Goal: Check status

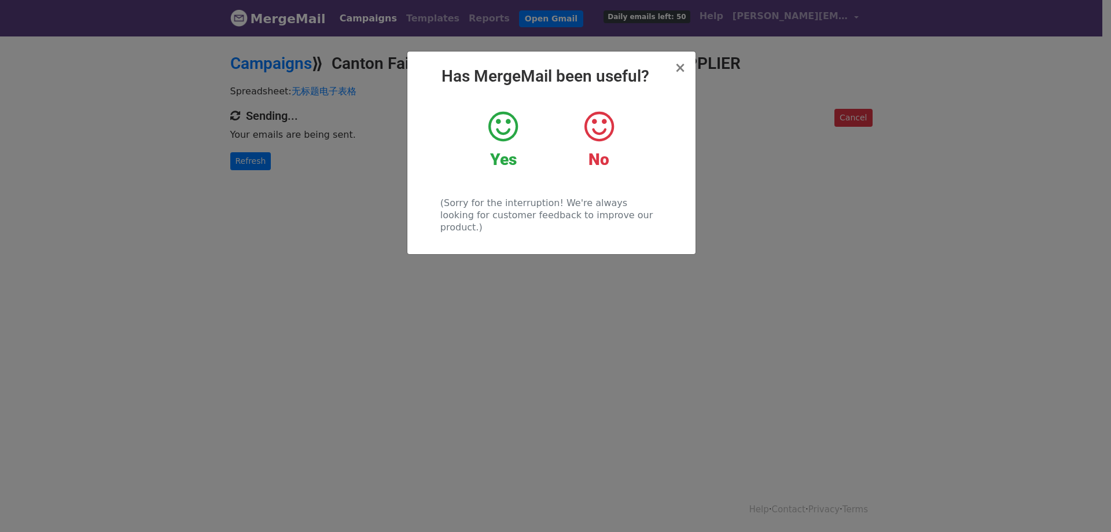
click at [508, 134] on icon at bounding box center [503, 126] width 30 height 35
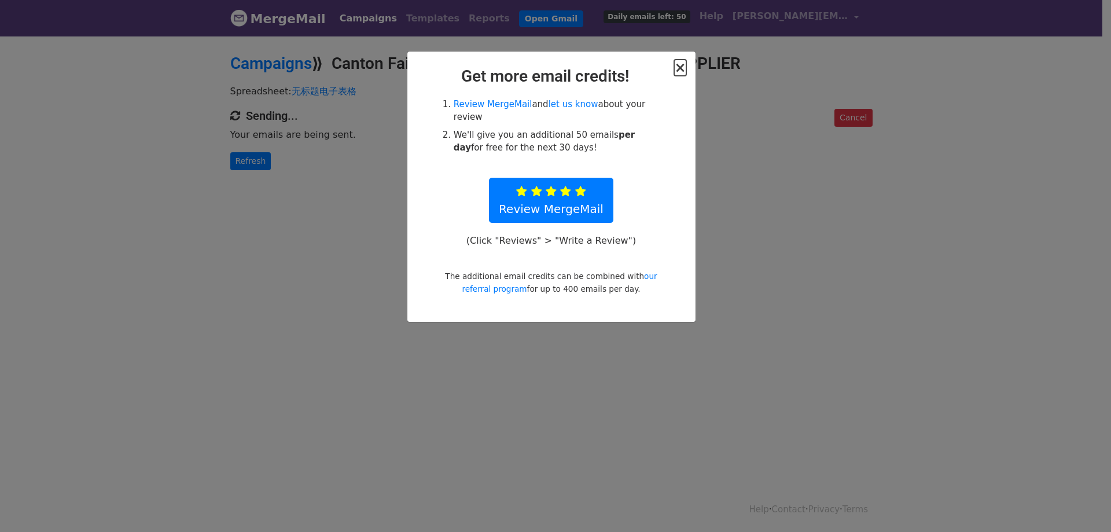
click at [684, 67] on span "×" at bounding box center [680, 68] width 12 height 16
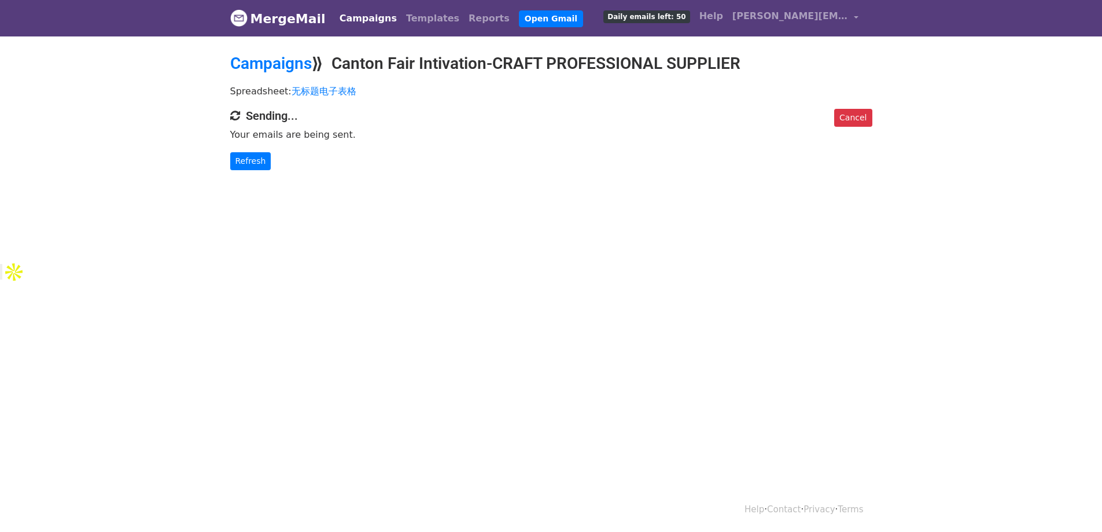
click at [786, 273] on html "MergeMail Campaigns Templates Reports Open Gmail Daily emails left: 50 Help dav…" at bounding box center [551, 266] width 1102 height 532
click at [256, 156] on link "Refresh" at bounding box center [250, 161] width 41 height 18
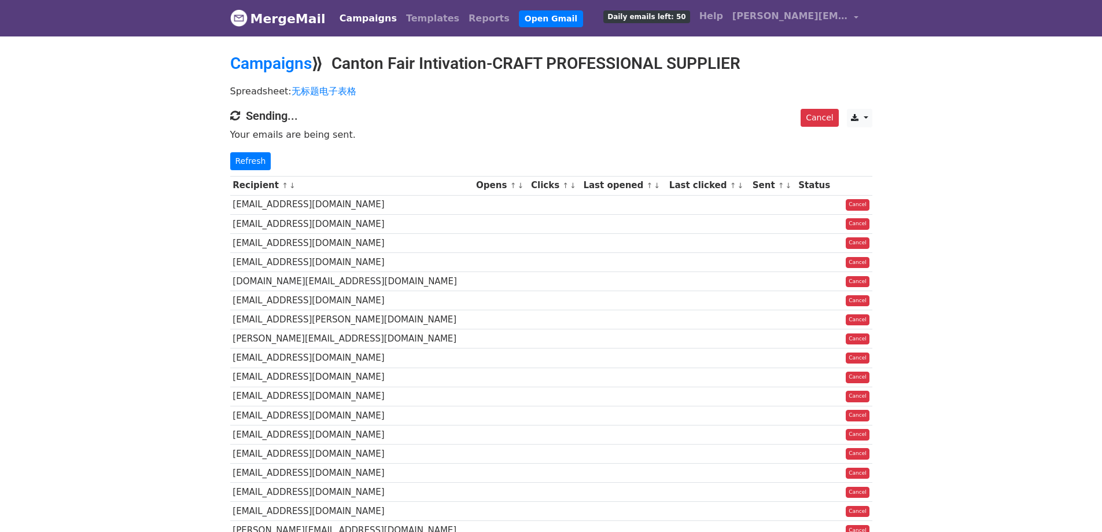
drag, startPoint x: 503, startPoint y: 147, endPoint x: 454, endPoint y: 148, distance: 48.6
click at [451, 148] on div "Cancel CSV Excel Sending... Your emails are being sent. Refresh" at bounding box center [552, 139] width 660 height 61
drag, startPoint x: 551, startPoint y: 142, endPoint x: 475, endPoint y: 139, distance: 75.9
click at [475, 139] on p "Your emails are being sent." at bounding box center [551, 134] width 642 height 12
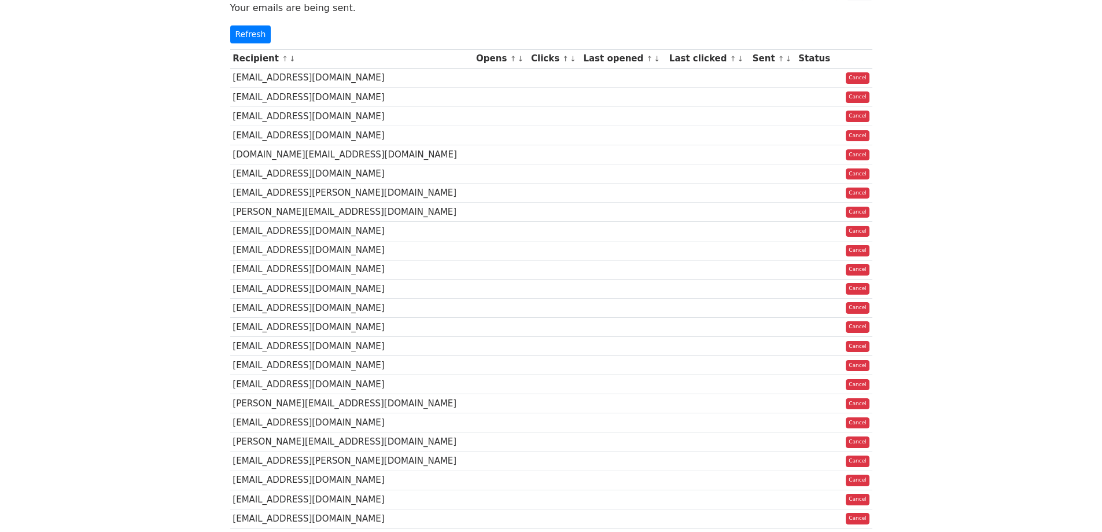
scroll to position [10, 0]
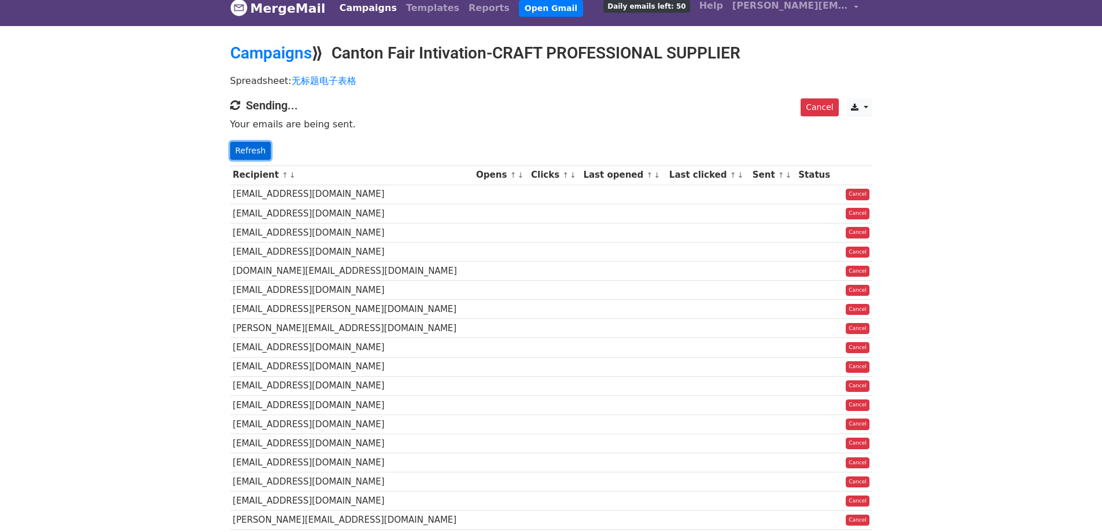
click at [260, 154] on link "Refresh" at bounding box center [250, 151] width 41 height 18
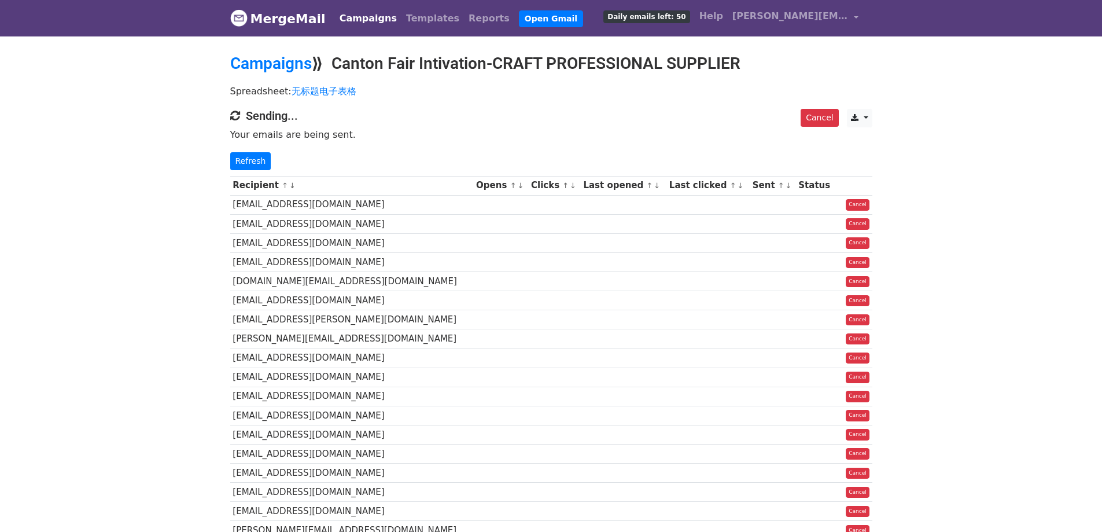
drag, startPoint x: 508, startPoint y: 137, endPoint x: 473, endPoint y: 127, distance: 36.2
click at [465, 139] on p "Your emails are being sent." at bounding box center [551, 134] width 642 height 12
click at [264, 161] on link "Refresh" at bounding box center [250, 161] width 41 height 18
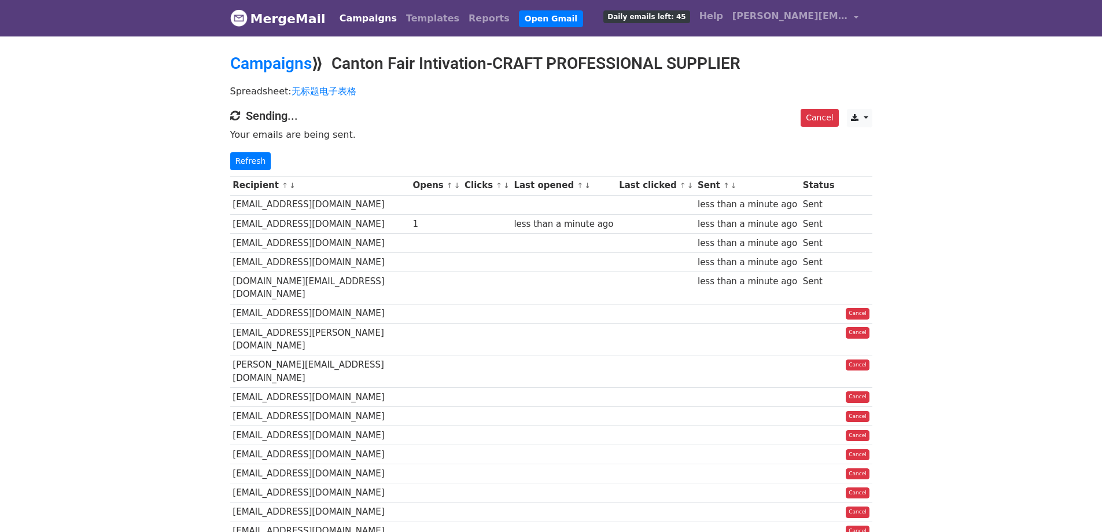
drag, startPoint x: 0, startPoint y: 0, endPoint x: 502, endPoint y: 130, distance: 518.7
click at [502, 130] on p "Your emails are being sent." at bounding box center [551, 134] width 642 height 12
drag, startPoint x: 557, startPoint y: 130, endPoint x: 543, endPoint y: 128, distance: 13.9
click at [543, 128] on p "Your emails are being sent." at bounding box center [551, 134] width 642 height 12
drag, startPoint x: 591, startPoint y: 137, endPoint x: 531, endPoint y: 133, distance: 59.7
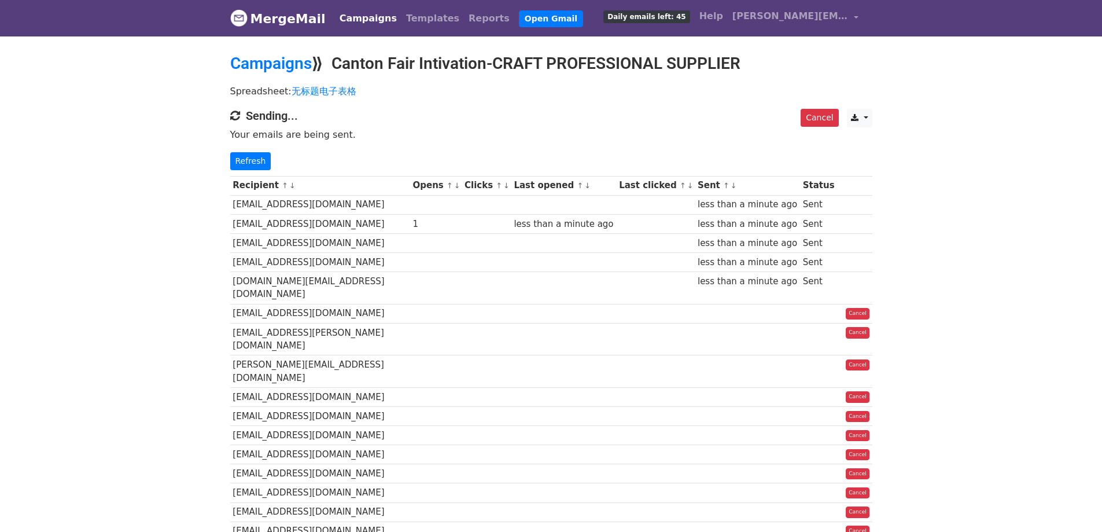
click at [531, 133] on p "Your emails are being sent." at bounding box center [551, 134] width 642 height 12
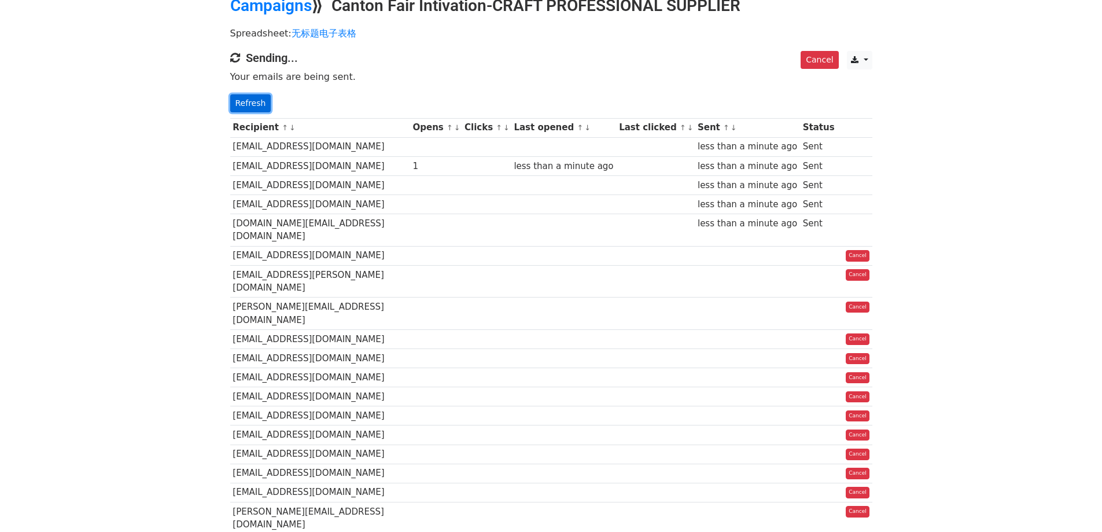
click at [244, 100] on link "Refresh" at bounding box center [250, 103] width 41 height 18
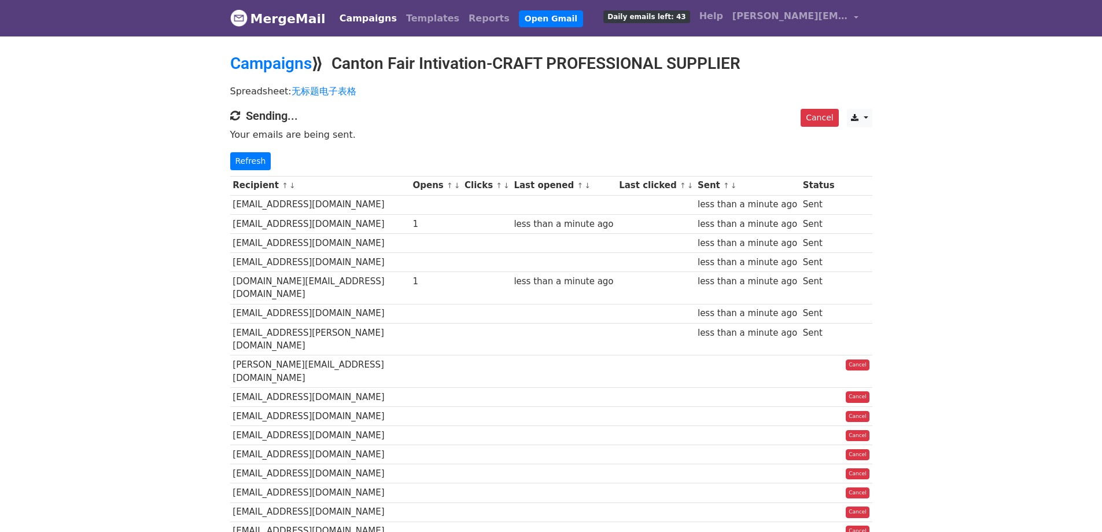
scroll to position [58, 0]
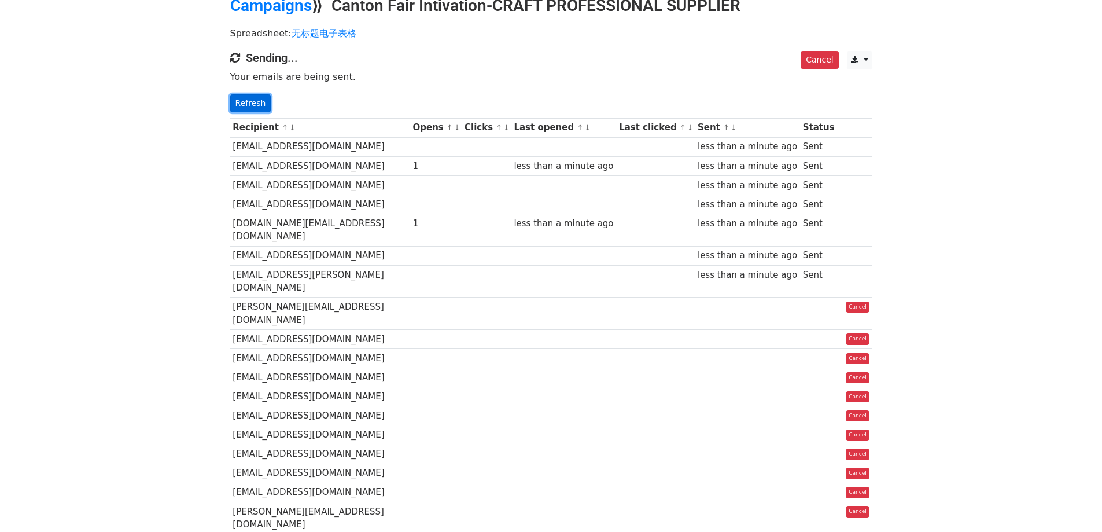
click at [252, 105] on link "Refresh" at bounding box center [250, 103] width 41 height 18
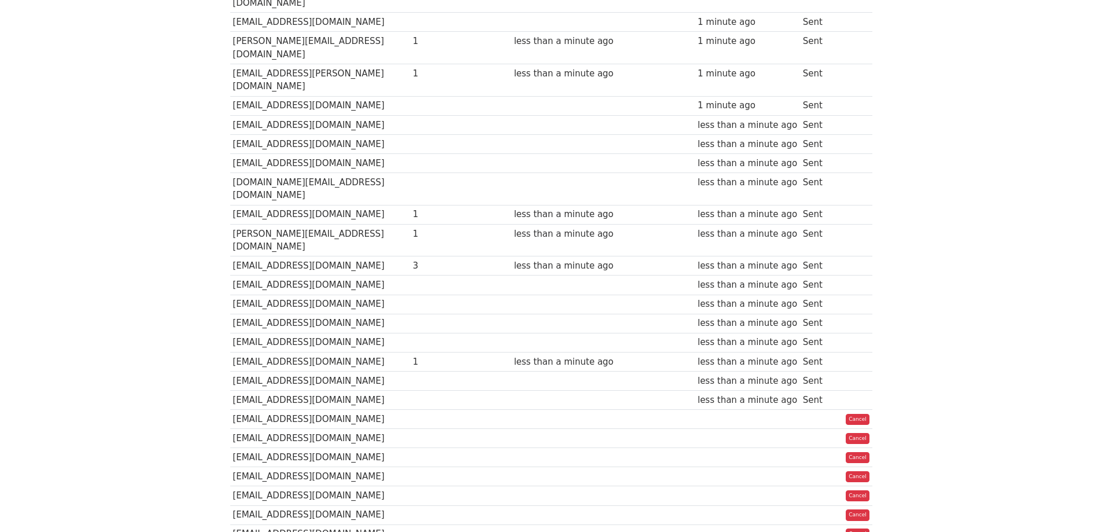
scroll to position [636, 0]
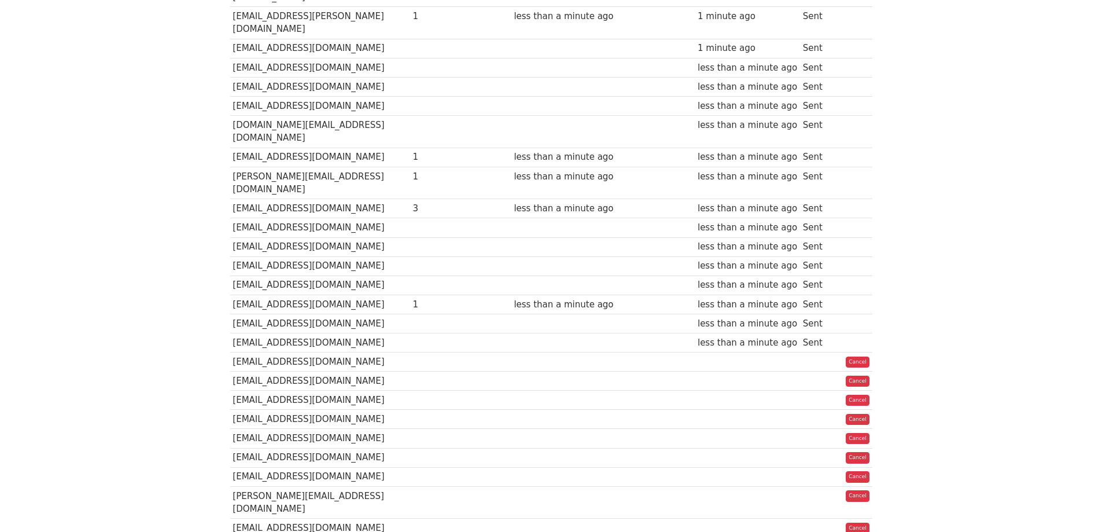
drag, startPoint x: 970, startPoint y: 232, endPoint x: 918, endPoint y: 148, distance: 99.2
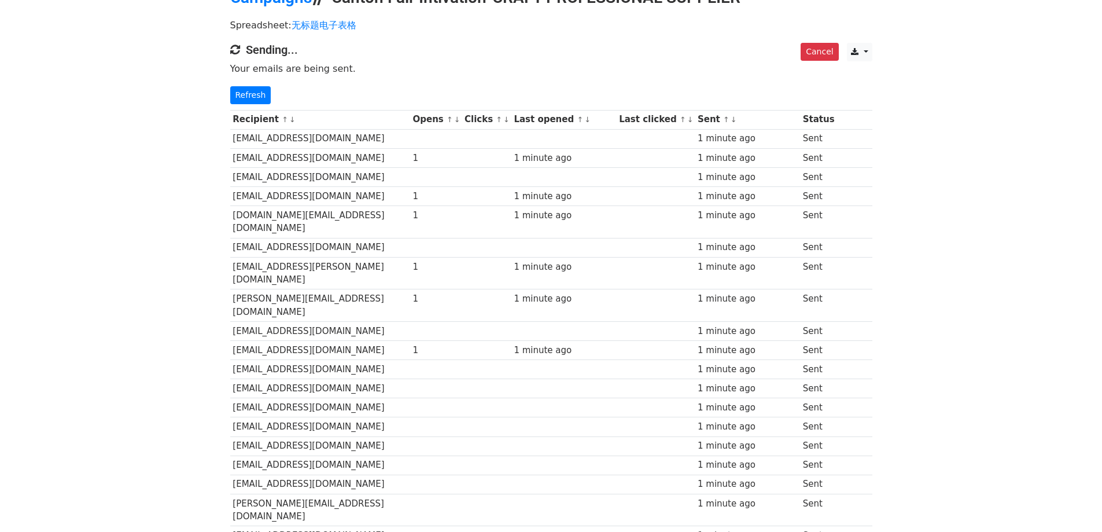
scroll to position [0, 0]
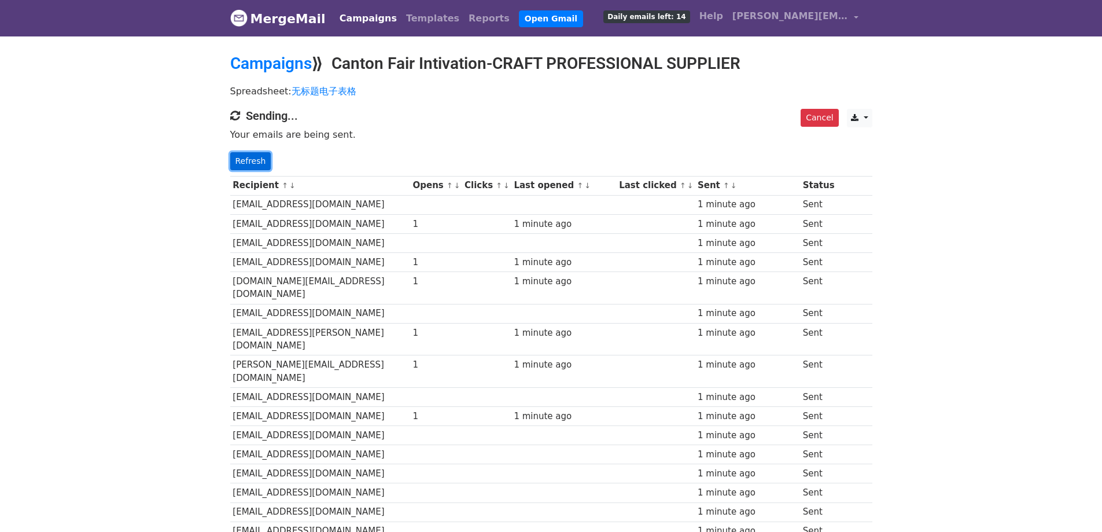
click at [242, 159] on link "Refresh" at bounding box center [250, 161] width 41 height 18
click at [253, 161] on link "Refresh" at bounding box center [250, 161] width 41 height 18
click at [263, 160] on link "Refresh" at bounding box center [250, 161] width 41 height 18
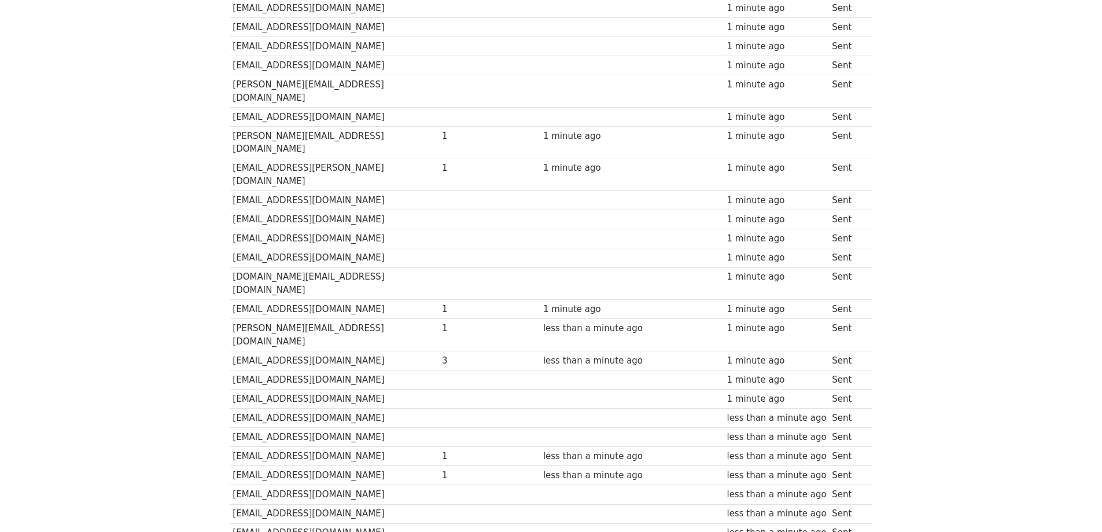
scroll to position [355, 0]
